Goal: Task Accomplishment & Management: Use online tool/utility

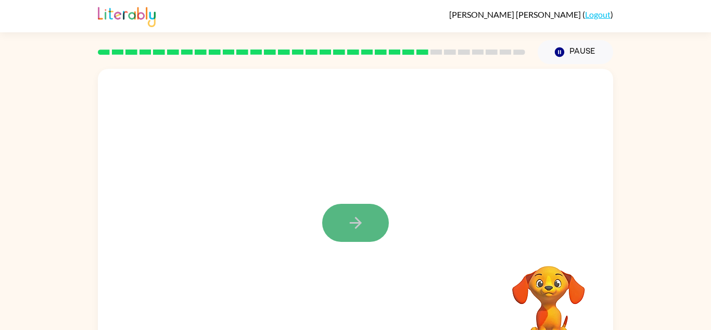
click at [335, 222] on button "button" at bounding box center [355, 223] width 67 height 38
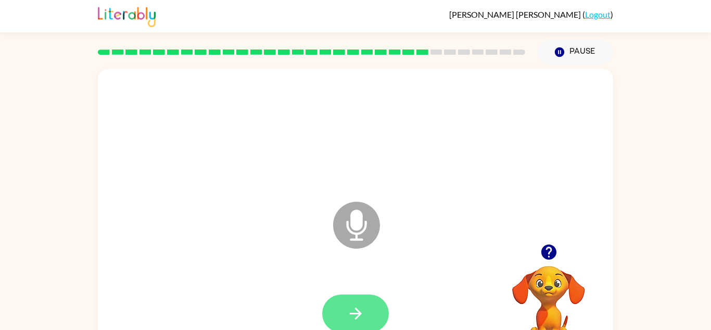
click at [352, 308] on icon "button" at bounding box center [356, 313] width 18 height 18
click at [352, 306] on icon "button" at bounding box center [356, 313] width 18 height 18
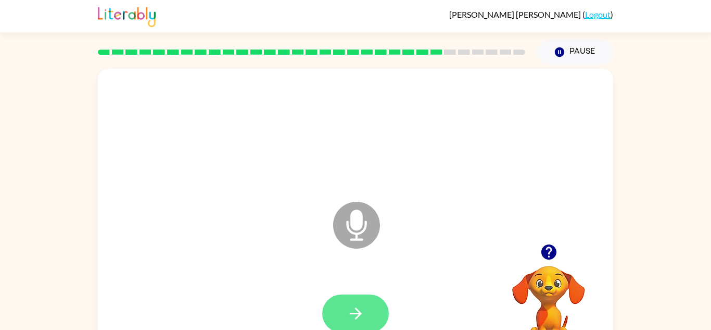
click at [355, 310] on icon "button" at bounding box center [356, 313] width 18 height 18
click at [357, 310] on icon "button" at bounding box center [355, 313] width 12 height 12
click at [361, 324] on button "button" at bounding box center [355, 313] width 67 height 38
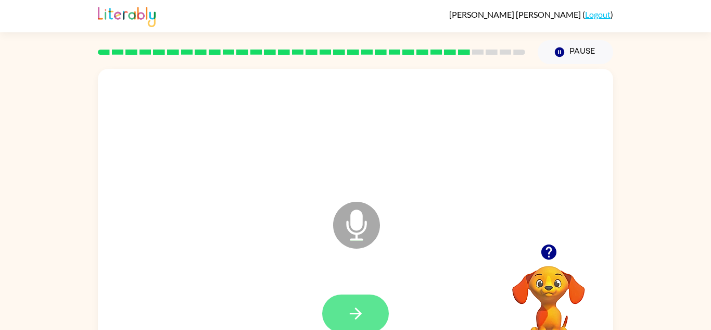
click at [363, 319] on icon "button" at bounding box center [356, 313] width 18 height 18
click at [369, 307] on button "button" at bounding box center [355, 313] width 67 height 38
click at [368, 309] on button "button" at bounding box center [355, 313] width 67 height 38
click at [367, 310] on button "button" at bounding box center [355, 313] width 67 height 38
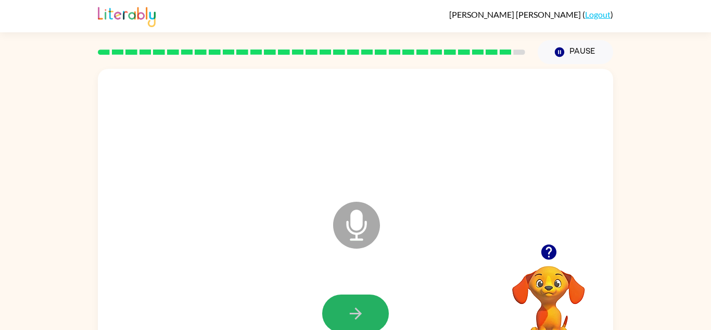
click at [367, 310] on button "button" at bounding box center [355, 313] width 67 height 38
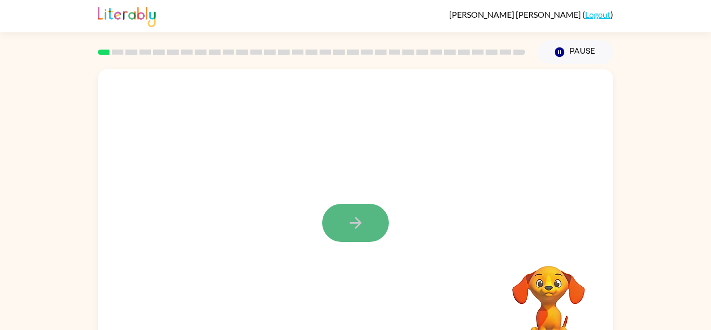
click at [371, 221] on button "button" at bounding box center [355, 223] width 67 height 38
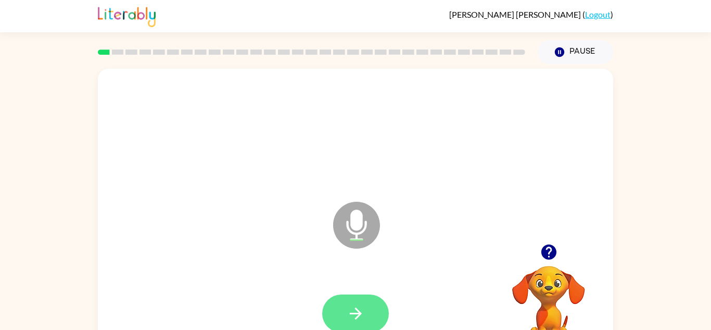
click at [348, 308] on icon "button" at bounding box center [356, 313] width 18 height 18
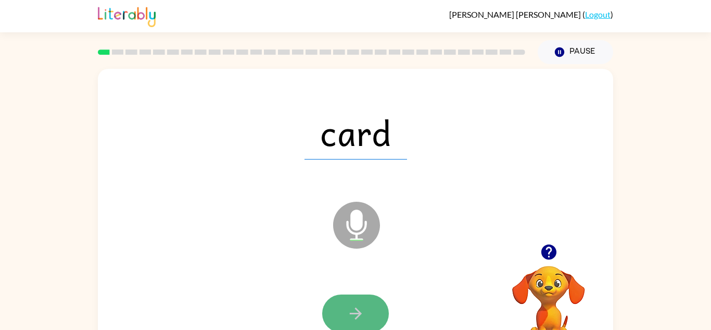
click at [348, 309] on icon "button" at bounding box center [356, 313] width 18 height 18
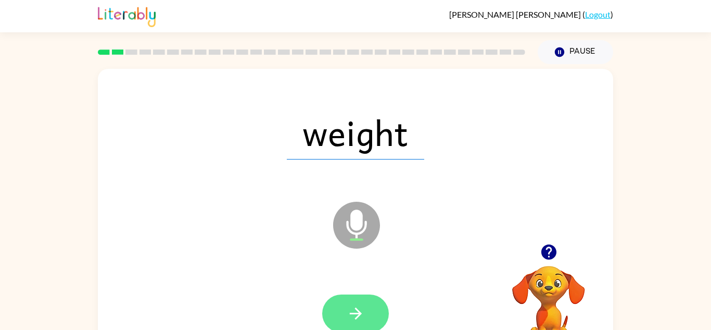
click at [345, 309] on button "button" at bounding box center [355, 313] width 67 height 38
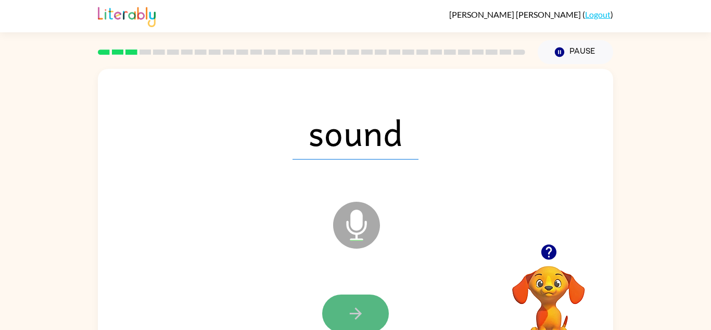
click at [344, 310] on button "button" at bounding box center [355, 313] width 67 height 38
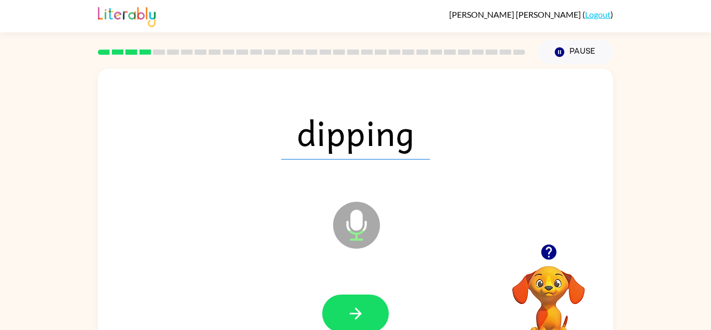
click at [344, 314] on button "button" at bounding box center [355, 313] width 67 height 38
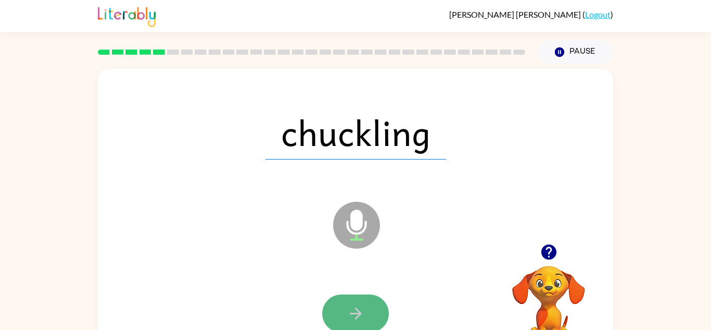
click at [347, 318] on icon "button" at bounding box center [356, 313] width 18 height 18
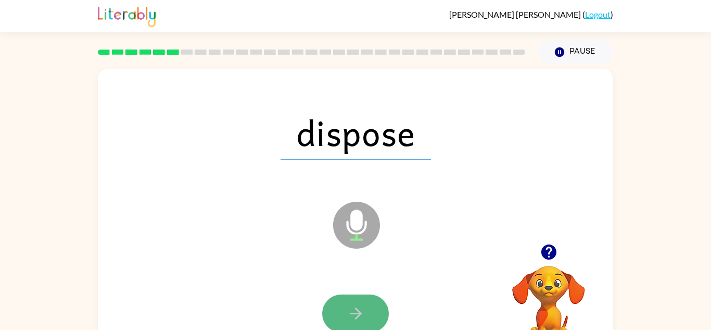
click at [351, 323] on button "button" at bounding box center [355, 313] width 67 height 38
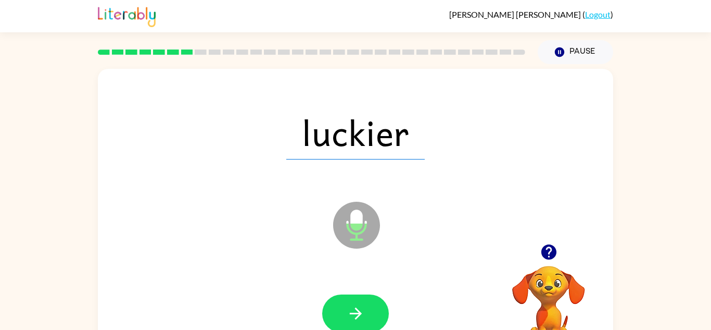
click at [351, 323] on button "button" at bounding box center [355, 313] width 67 height 38
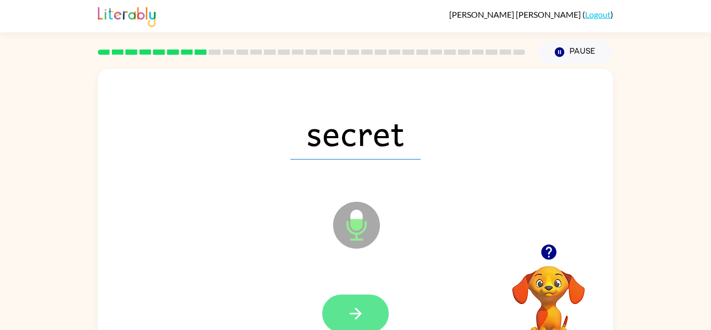
click at [349, 315] on icon "button" at bounding box center [356, 313] width 18 height 18
click at [349, 314] on icon "button" at bounding box center [356, 313] width 18 height 18
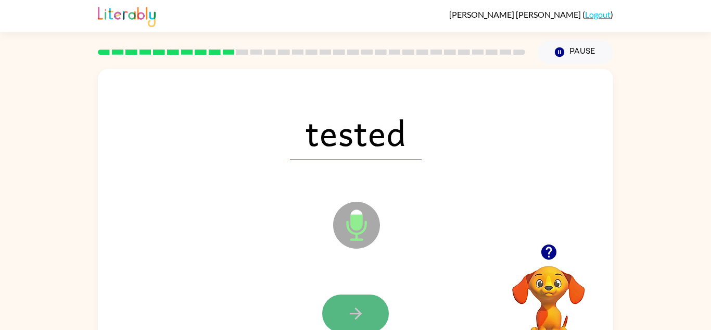
click at [350, 314] on icon "button" at bounding box center [355, 313] width 12 height 12
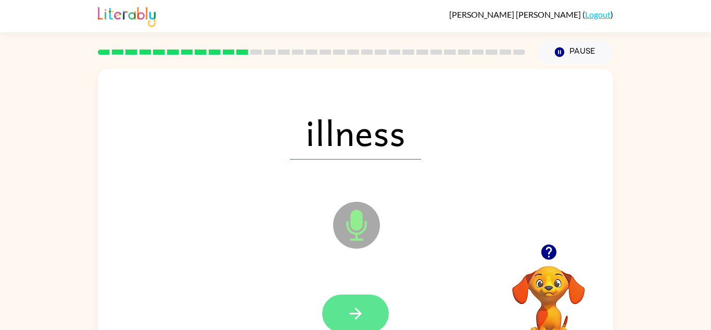
click at [351, 311] on icon "button" at bounding box center [356, 313] width 18 height 18
click at [356, 307] on icon "button" at bounding box center [355, 313] width 12 height 12
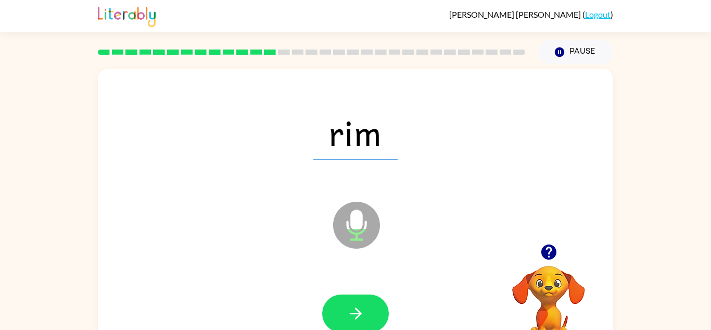
click at [356, 307] on icon "button" at bounding box center [355, 313] width 12 height 12
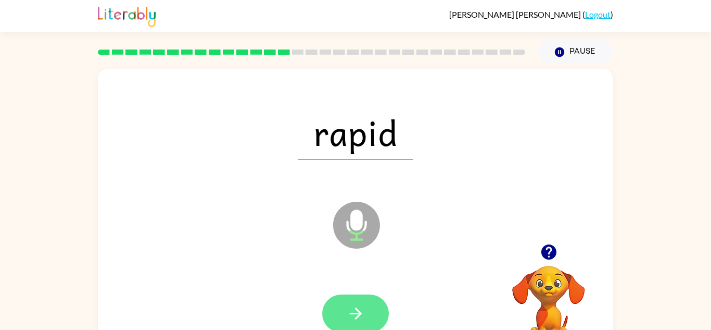
click at [356, 308] on icon "button" at bounding box center [355, 313] width 12 height 12
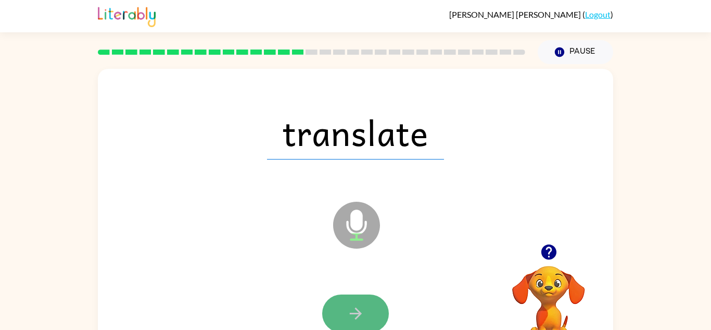
click at [356, 311] on icon "button" at bounding box center [356, 313] width 18 height 18
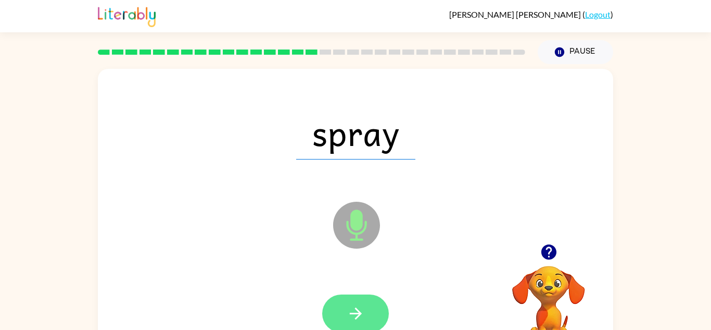
click at [359, 314] on icon "button" at bounding box center [355, 313] width 12 height 12
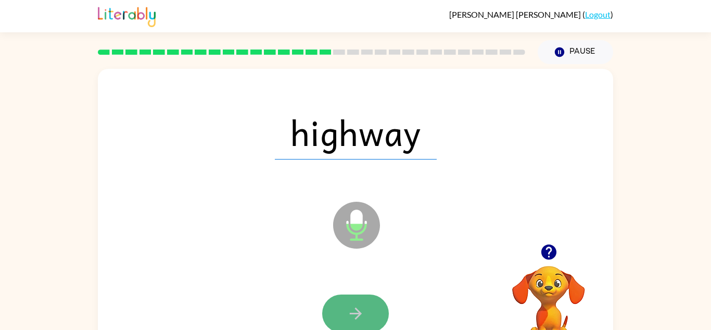
click at [357, 318] on icon "button" at bounding box center [356, 313] width 18 height 18
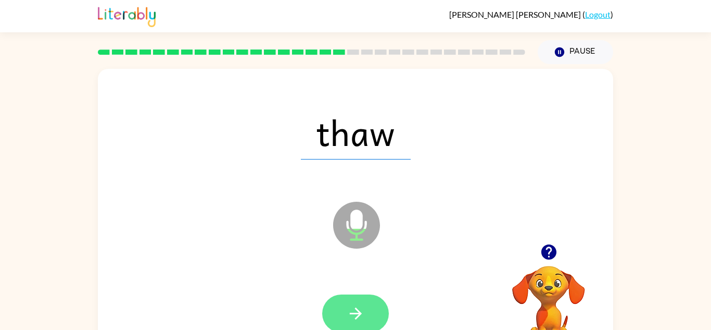
click at [357, 311] on icon "button" at bounding box center [356, 313] width 18 height 18
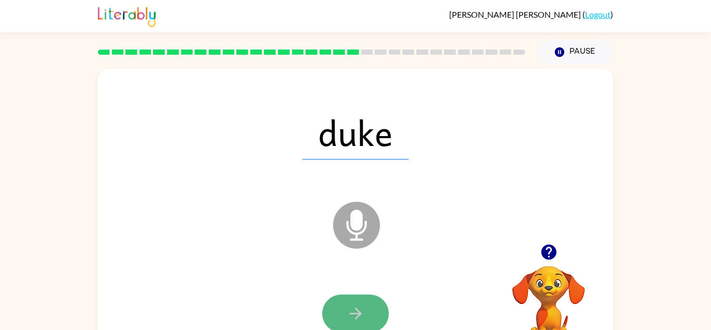
click at [358, 311] on icon "button" at bounding box center [355, 313] width 12 height 12
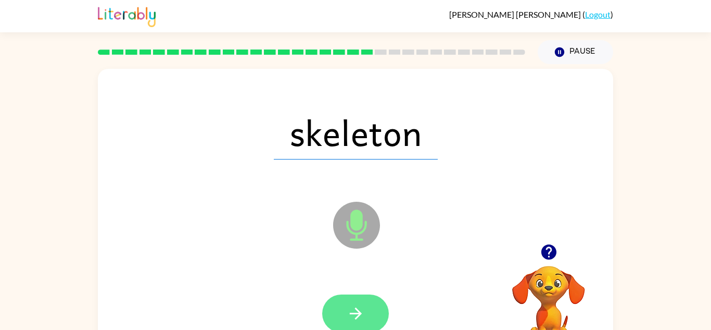
click at [361, 310] on icon "button" at bounding box center [356, 313] width 18 height 18
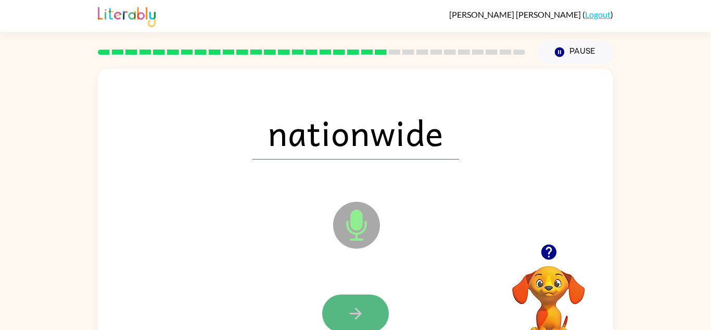
click at [357, 313] on icon "button" at bounding box center [355, 313] width 12 height 12
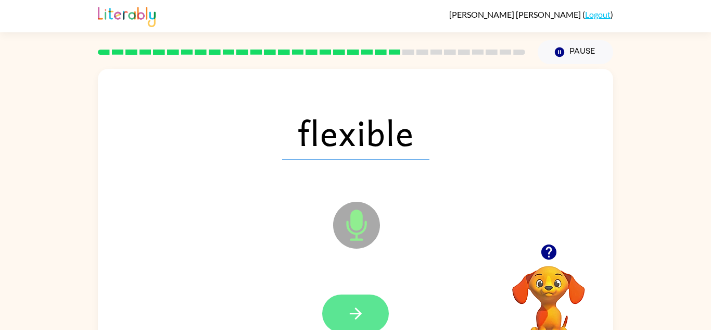
click at [349, 307] on icon "button" at bounding box center [356, 313] width 18 height 18
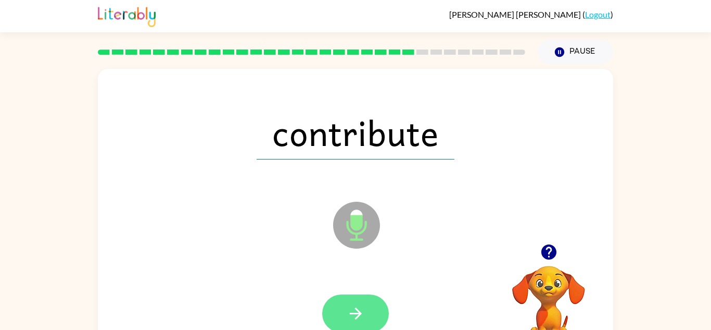
click at [349, 306] on icon "button" at bounding box center [356, 313] width 18 height 18
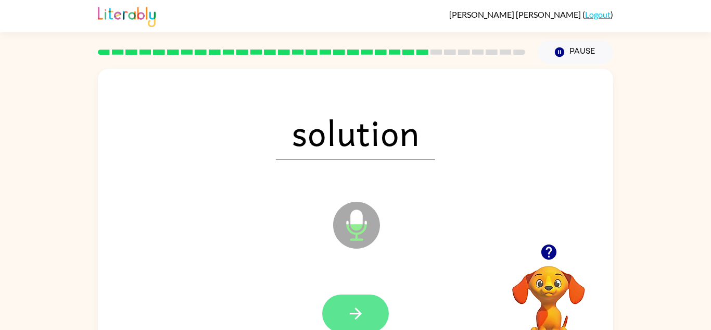
click at [348, 311] on icon "button" at bounding box center [356, 313] width 18 height 18
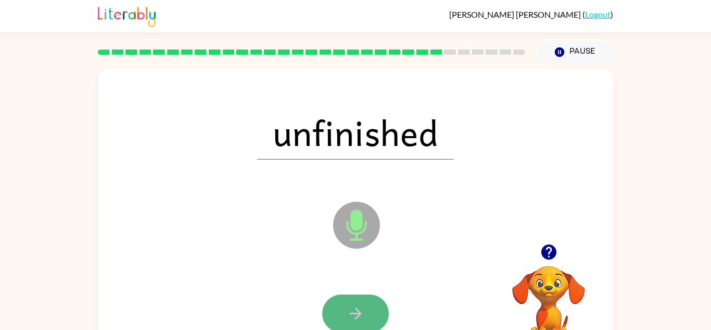
click at [346, 307] on button "button" at bounding box center [355, 313] width 67 height 38
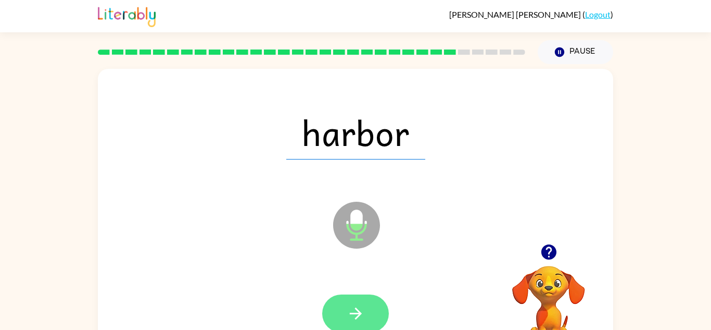
click at [348, 316] on icon "button" at bounding box center [356, 313] width 18 height 18
click at [349, 321] on icon "button" at bounding box center [356, 313] width 18 height 18
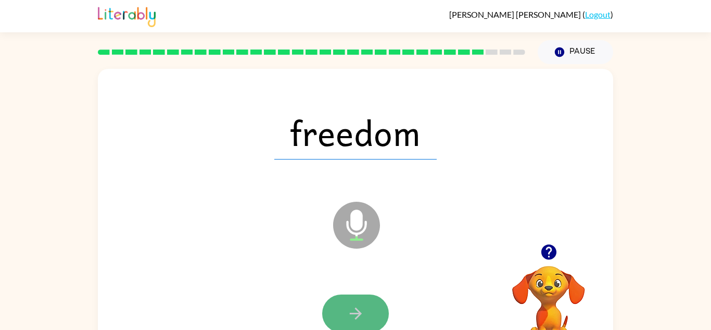
click at [353, 311] on icon "button" at bounding box center [356, 313] width 18 height 18
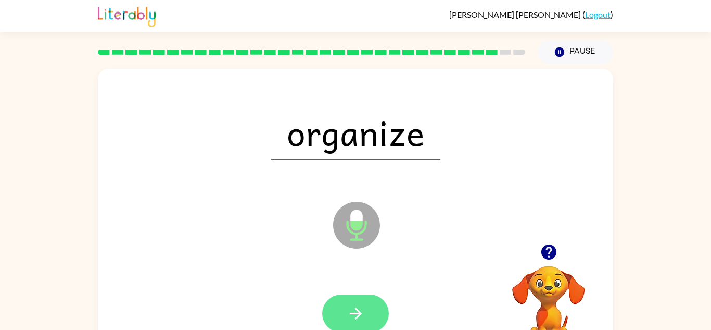
click at [370, 301] on button "button" at bounding box center [355, 313] width 67 height 38
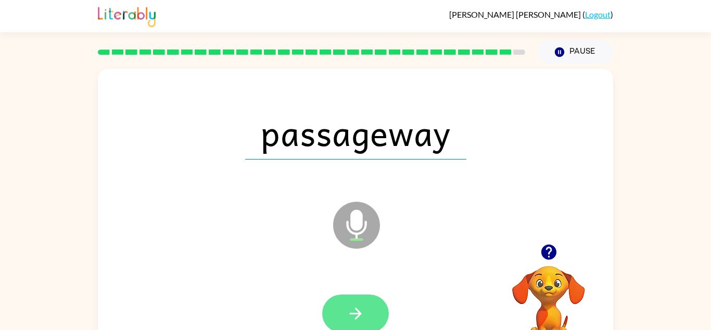
click at [369, 299] on button "button" at bounding box center [355, 313] width 67 height 38
